Goal: Transaction & Acquisition: Purchase product/service

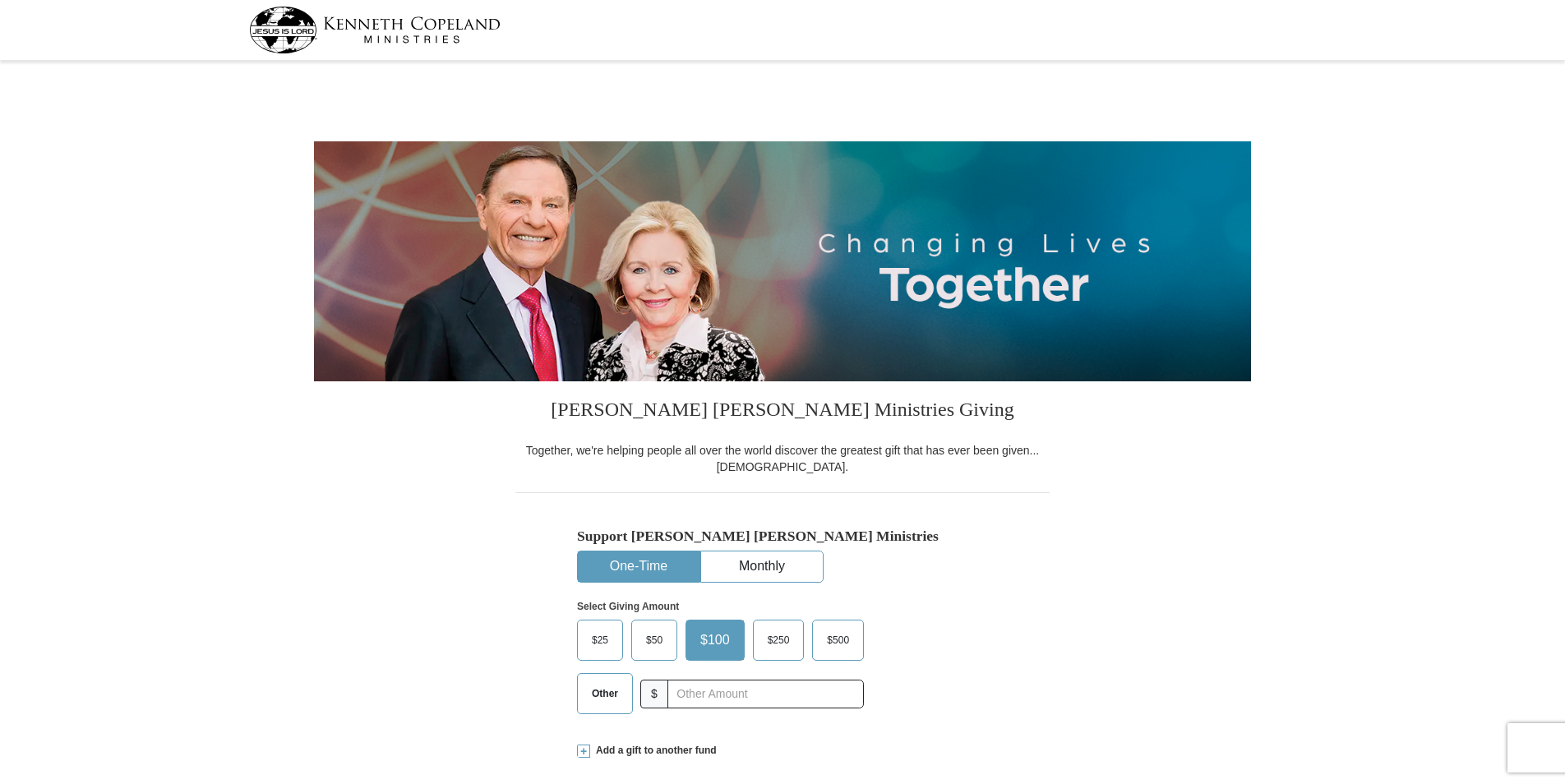
select select "AZ"
click at [697, 691] on input "text" at bounding box center [765, 693] width 182 height 29
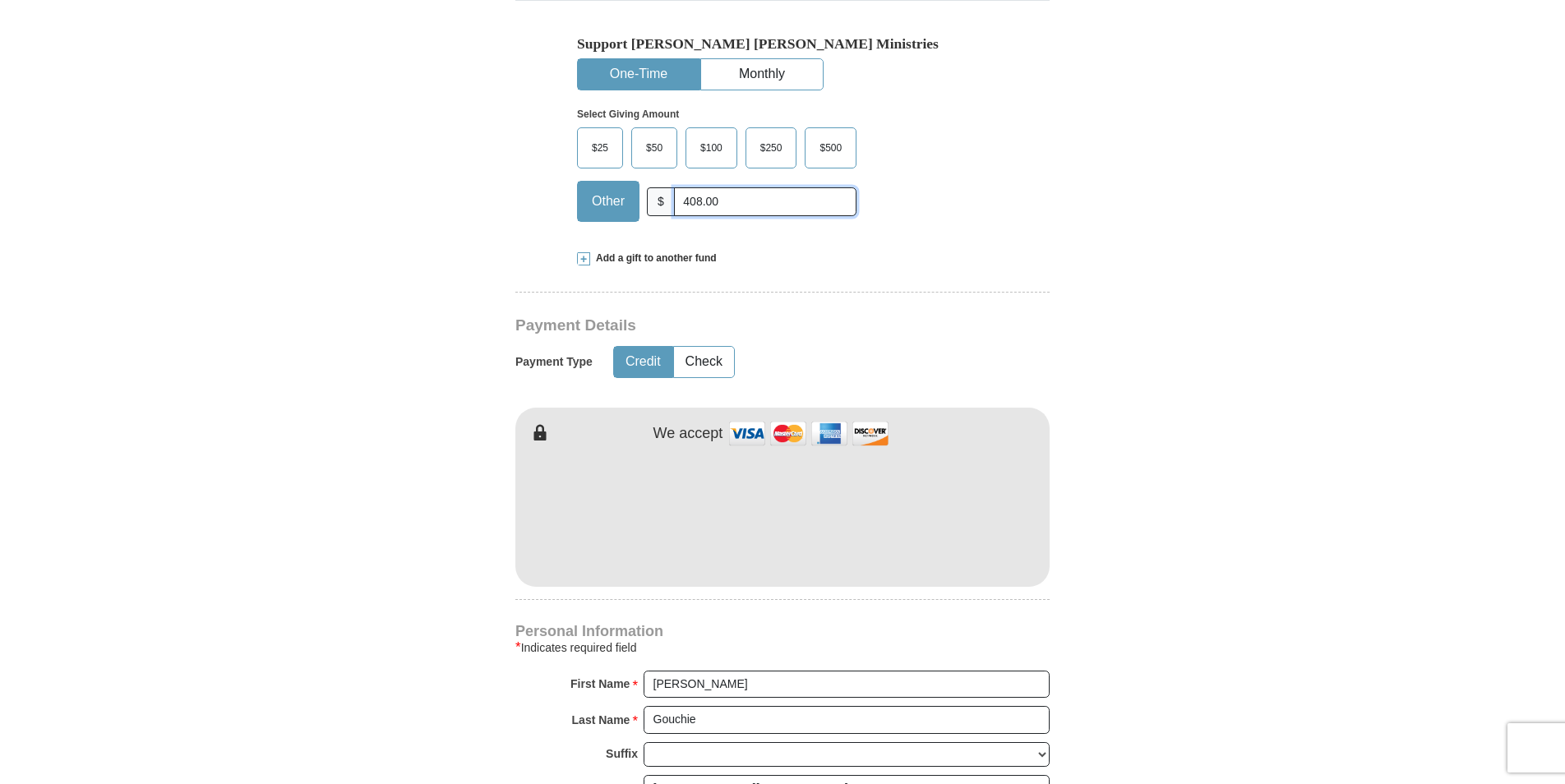
scroll to position [493, 0]
type input "408.00"
click at [688, 360] on button "Check" at bounding box center [704, 361] width 60 height 31
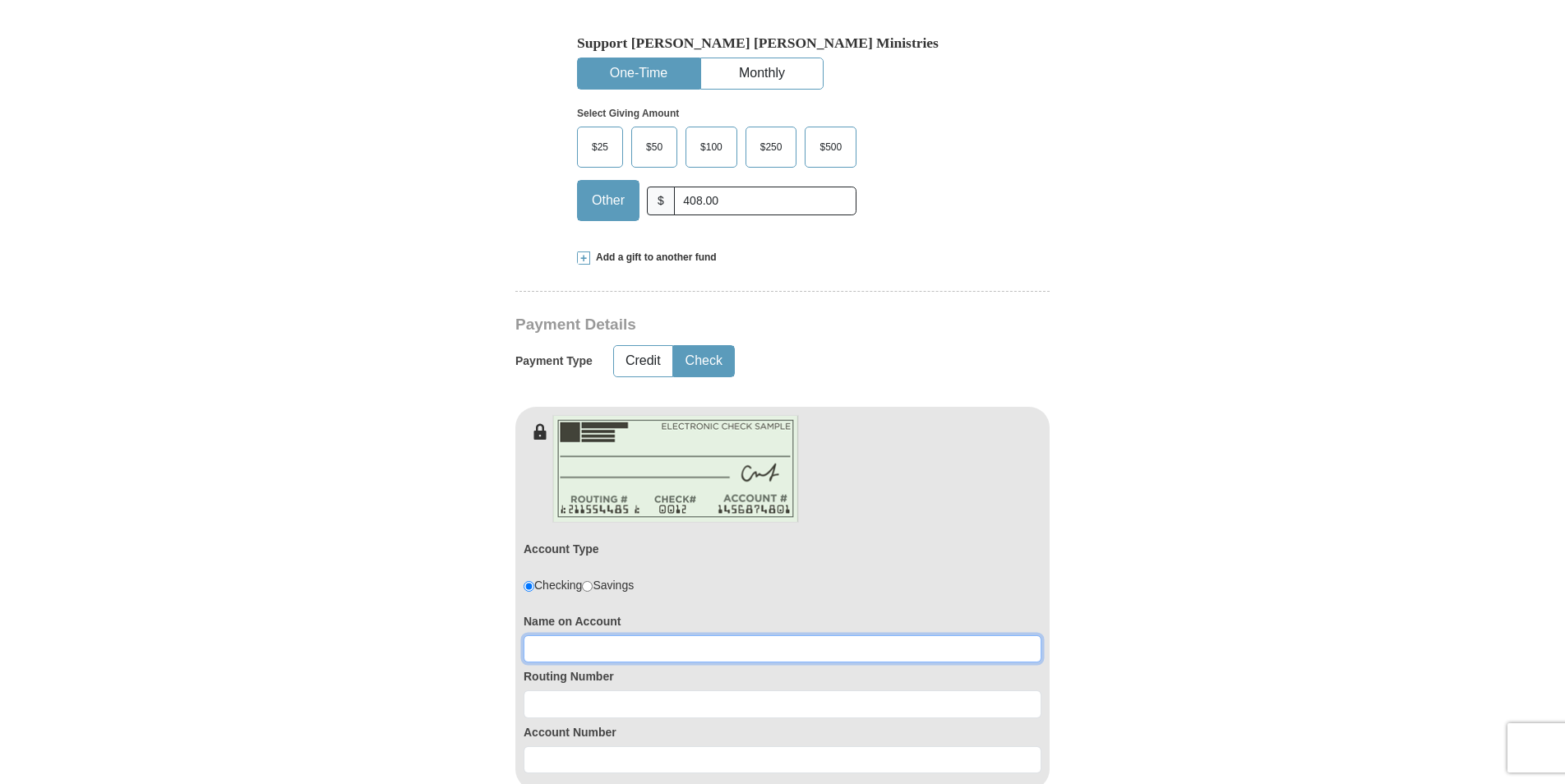
click at [574, 660] on input at bounding box center [782, 649] width 518 height 28
type input "[PERSON_NAME]"
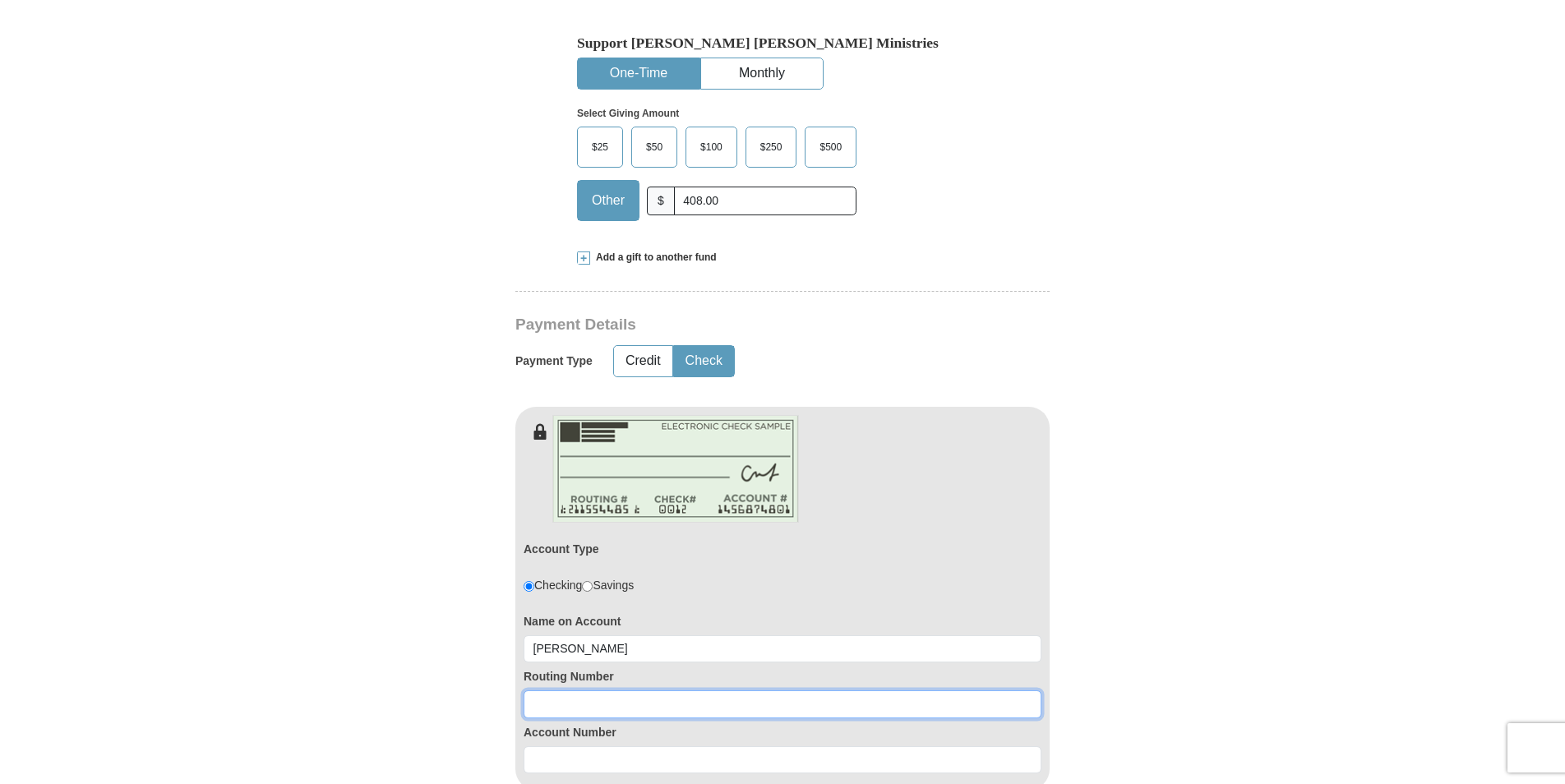
click at [577, 707] on input at bounding box center [782, 705] width 518 height 28
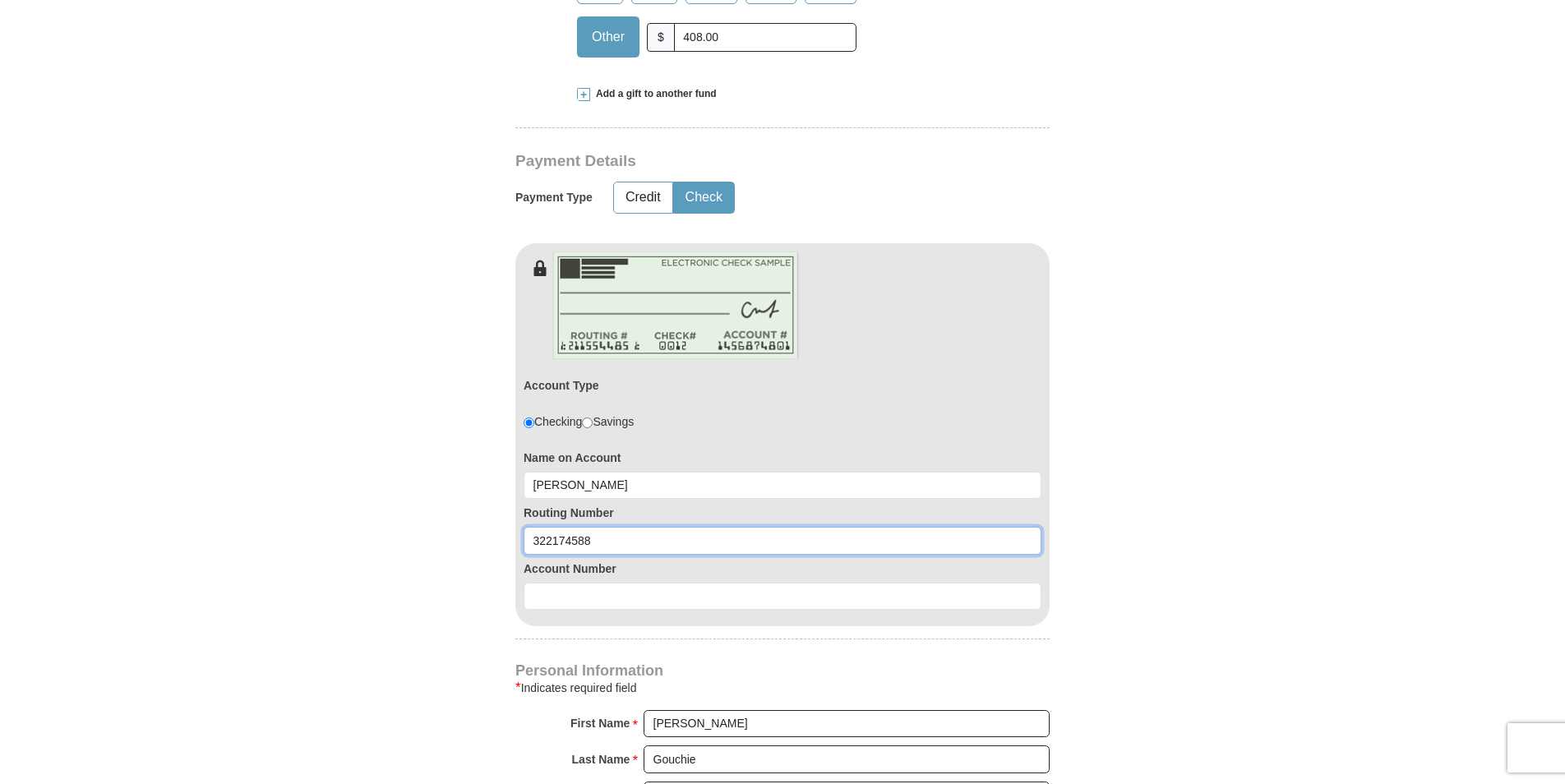
scroll to position [658, 0]
type input "322174588"
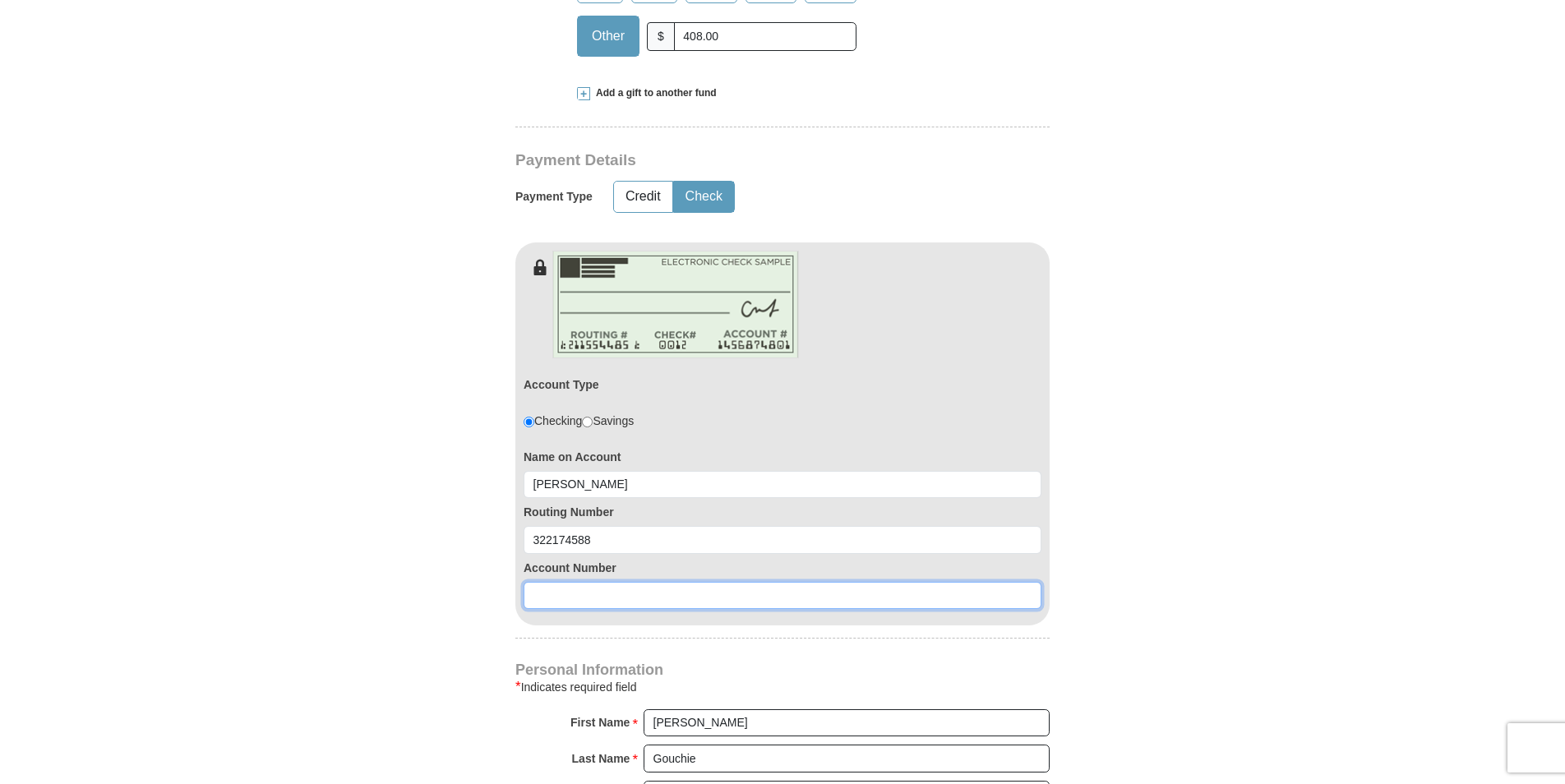
click at [567, 593] on input at bounding box center [782, 596] width 518 height 28
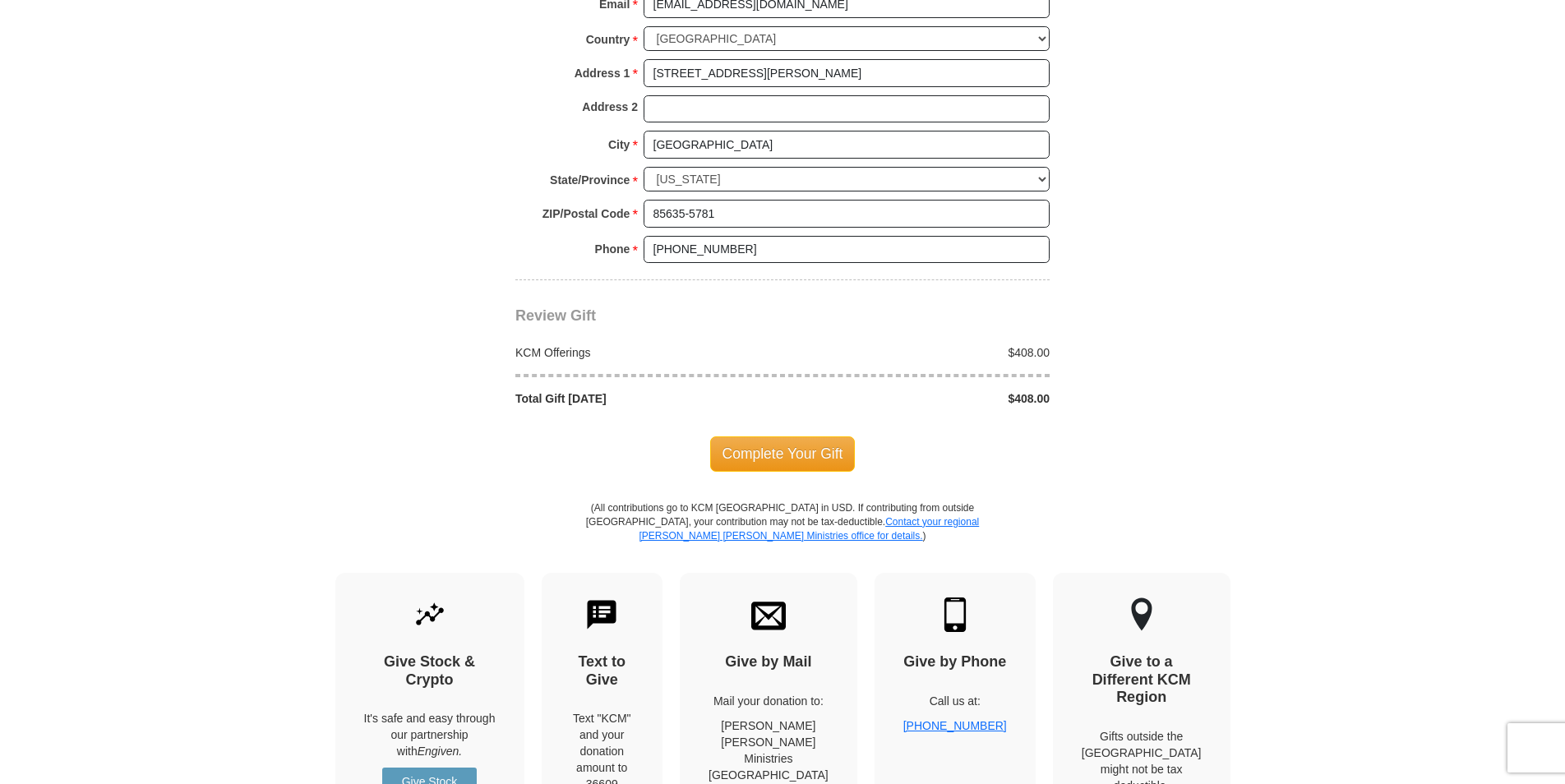
scroll to position [1479, 0]
type input "55646"
click at [790, 452] on span "Complete Your Gift" at bounding box center [782, 455] width 146 height 35
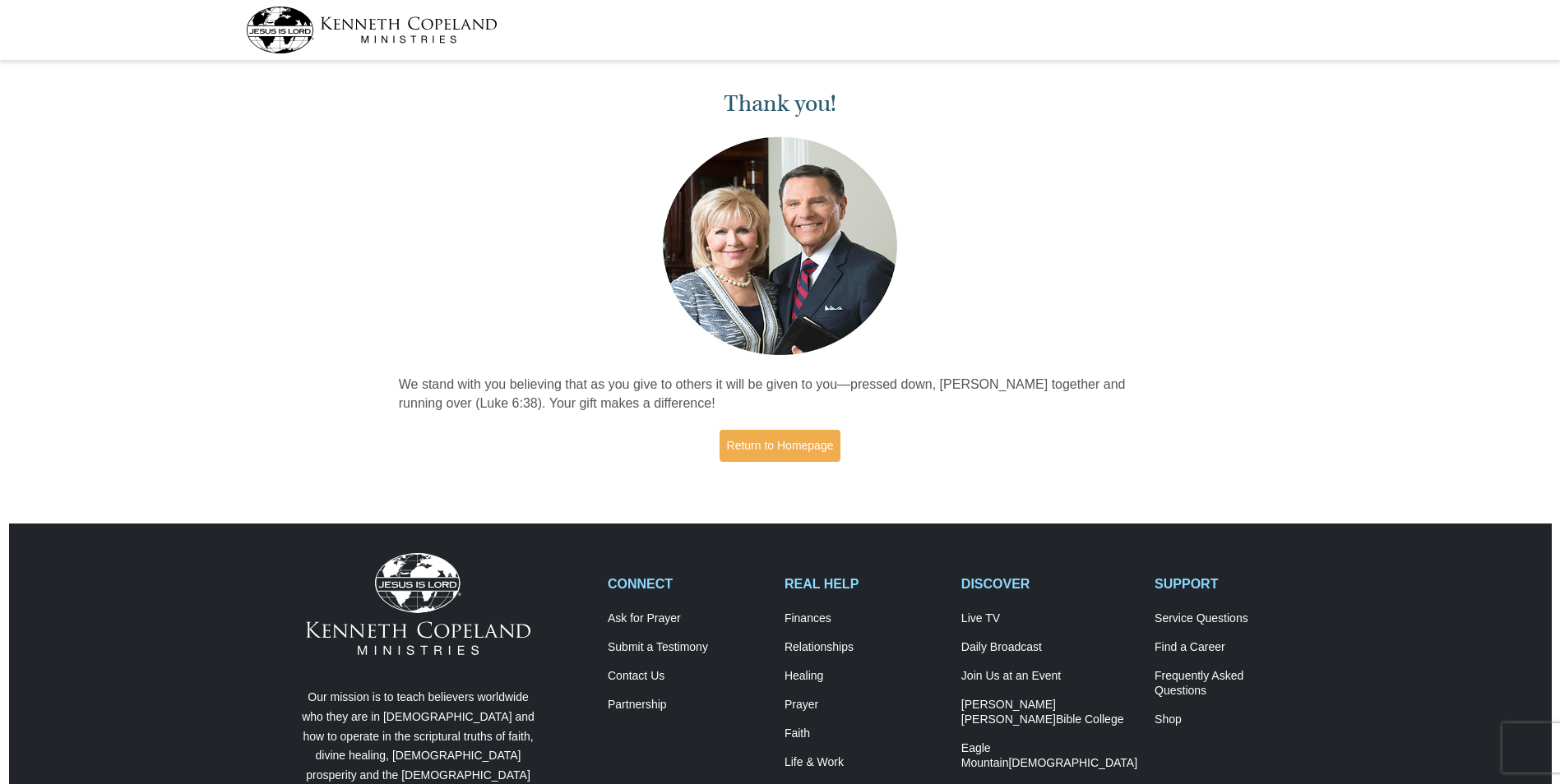
click at [293, 25] on img at bounding box center [372, 31] width 251 height 47
